Goal: Task Accomplishment & Management: Book appointment/travel/reservation

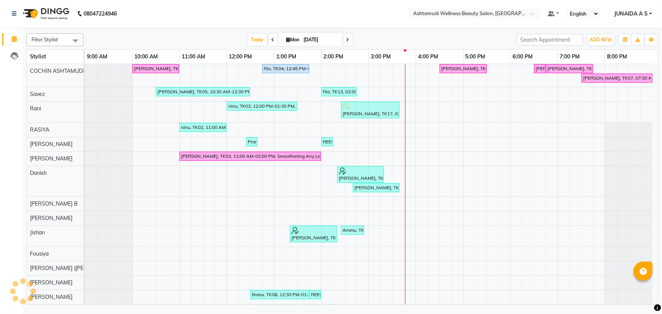
select select "en"
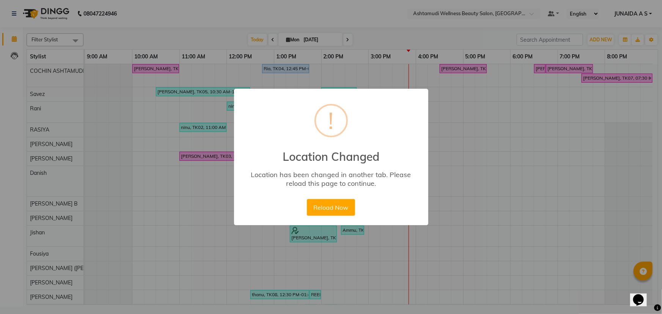
click at [530, 133] on div "× ! Location Changed Location has been changed in another tab. Please reload th…" at bounding box center [331, 157] width 662 height 314
click at [325, 214] on button "Reload Now" at bounding box center [331, 207] width 48 height 17
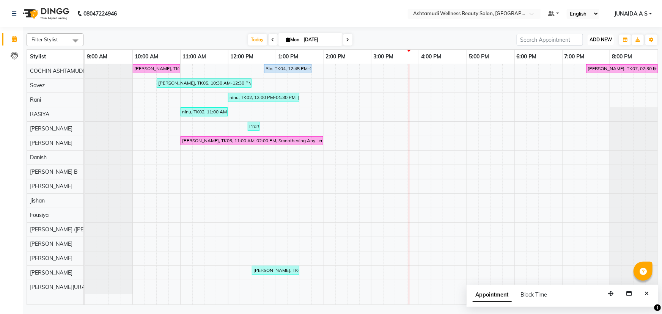
click at [605, 44] on button "ADD NEW Toggle Dropdown" at bounding box center [601, 40] width 26 height 11
click at [589, 57] on button "Add Appointment" at bounding box center [584, 54] width 60 height 10
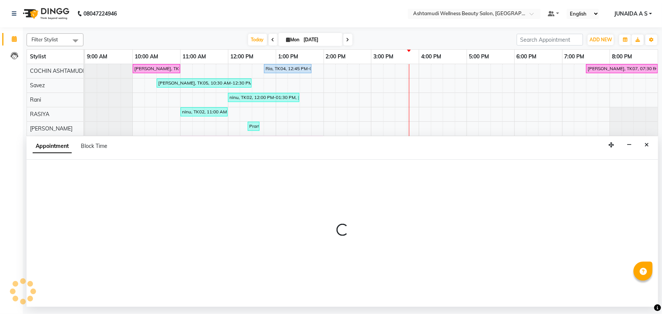
select select "600"
select select "tentative"
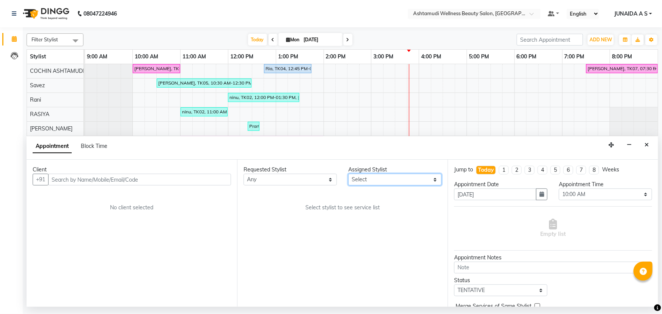
drag, startPoint x: 365, startPoint y: 183, endPoint x: 368, endPoint y: 174, distance: 9.4
click at [365, 180] on select "Select [PERSON_NAME](URAJ) [PERSON_NAME] [DEMOGRAPHIC_DATA] [PERSON_NAME] ([PER…" at bounding box center [394, 180] width 93 height 12
select select "27313"
click at [348, 174] on select "Select [PERSON_NAME](URAJ) [PERSON_NAME] [DEMOGRAPHIC_DATA] [PERSON_NAME] ([PER…" at bounding box center [394, 180] width 93 height 12
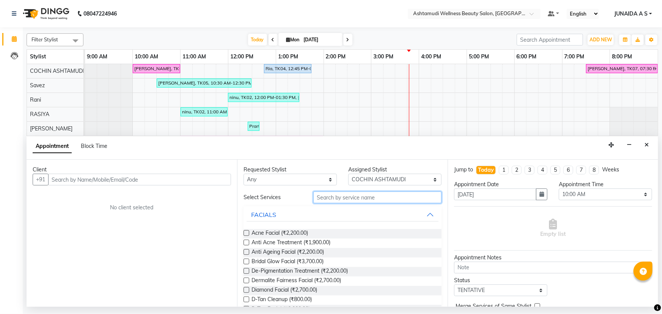
click at [328, 197] on input "text" at bounding box center [377, 198] width 128 height 12
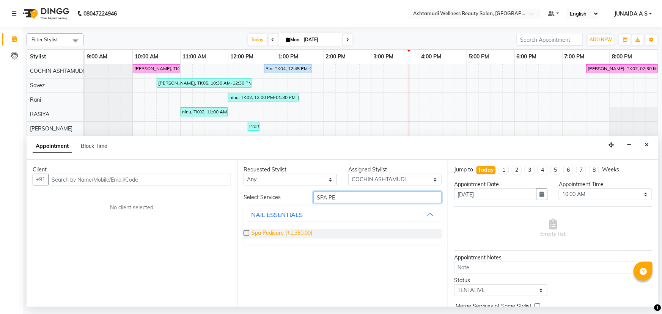
type input "SPA PE"
drag, startPoint x: 252, startPoint y: 233, endPoint x: 313, endPoint y: 232, distance: 61.9
click at [313, 232] on div "Spa Pedicure (₹1,350.00)" at bounding box center [343, 233] width 198 height 9
copy span "Spa Pedicure (₹1,350.00)"
drag, startPoint x: 333, startPoint y: 203, endPoint x: 277, endPoint y: 203, distance: 55.4
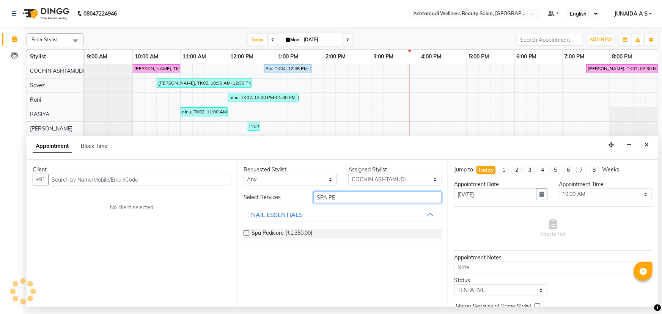
click at [277, 203] on div "Select Services SPA PE NAIL ESSENTIALS Spa Pedicure (₹1,350.00)" at bounding box center [343, 218] width 198 height 53
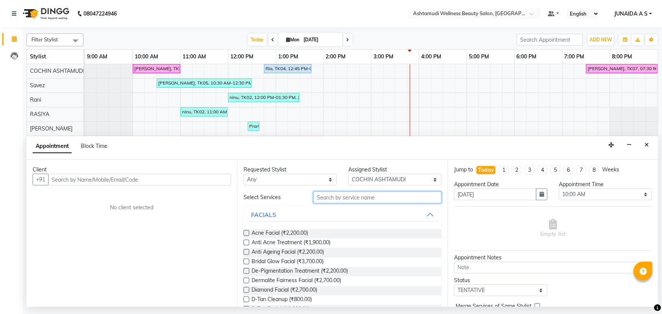
paste input "[MEDICAL_DATA] facia"
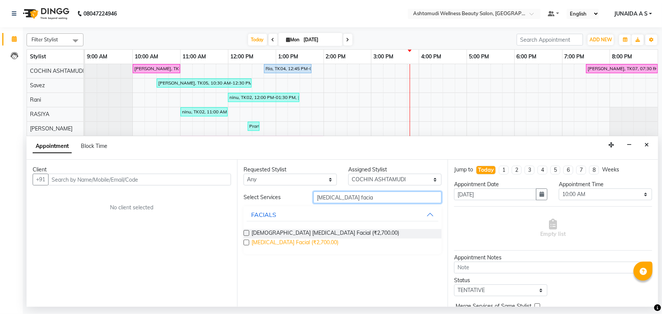
type input "[MEDICAL_DATA] facia"
drag, startPoint x: 252, startPoint y: 243, endPoint x: 338, endPoint y: 241, distance: 86.2
click at [338, 241] on div "[MEDICAL_DATA] Facial (₹2,700.00)" at bounding box center [343, 243] width 198 height 9
copy span "[MEDICAL_DATA] Facial (₹2,700.00)"
click at [490, 15] on input "text" at bounding box center [467, 15] width 110 height 8
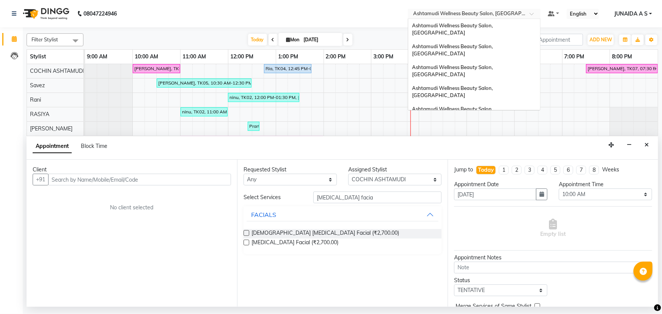
scroll to position [105, 0]
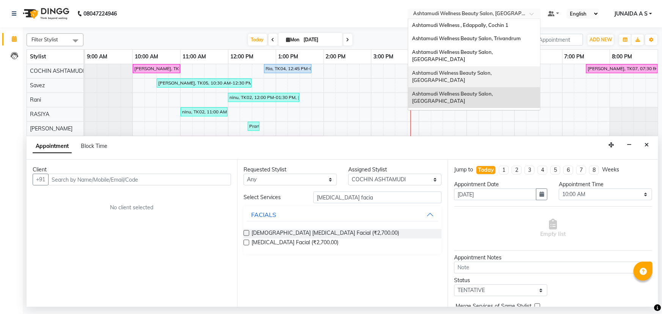
click at [502, 66] on div "Ashtamudi Welness Beauty Salon, [GEOGRAPHIC_DATA]" at bounding box center [474, 76] width 132 height 21
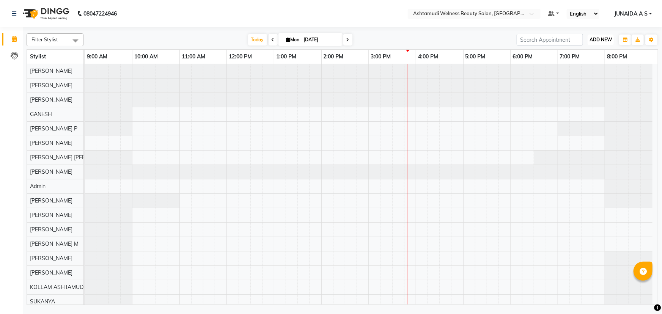
click at [605, 37] on span "ADD NEW" at bounding box center [601, 40] width 22 height 6
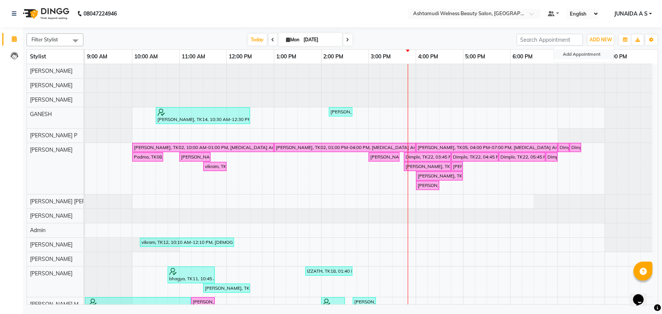
drag, startPoint x: 594, startPoint y: 54, endPoint x: 584, endPoint y: 56, distance: 9.7
click at [593, 55] on button "Add Appointment" at bounding box center [584, 54] width 60 height 10
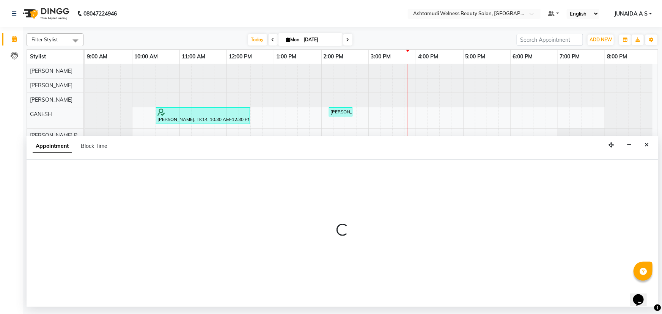
select select "tentative"
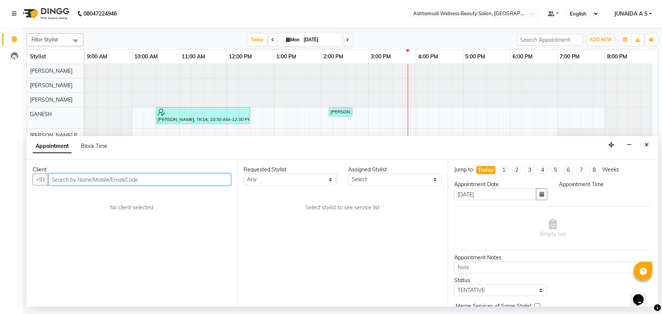
select select "600"
click at [147, 174] on input "text" at bounding box center [139, 180] width 183 height 12
paste input "8129080038"
type input "8129080038"
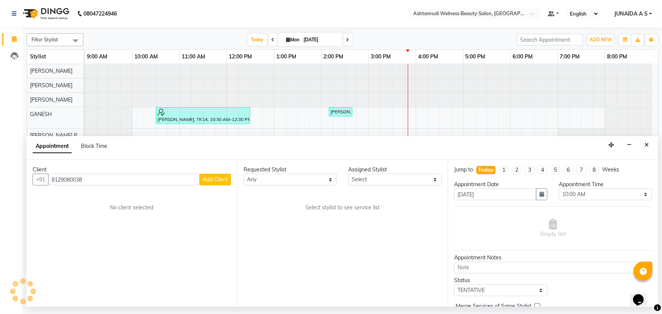
click at [221, 177] on span "Add Client" at bounding box center [215, 179] width 25 height 7
